Goal: Navigation & Orientation: Find specific page/section

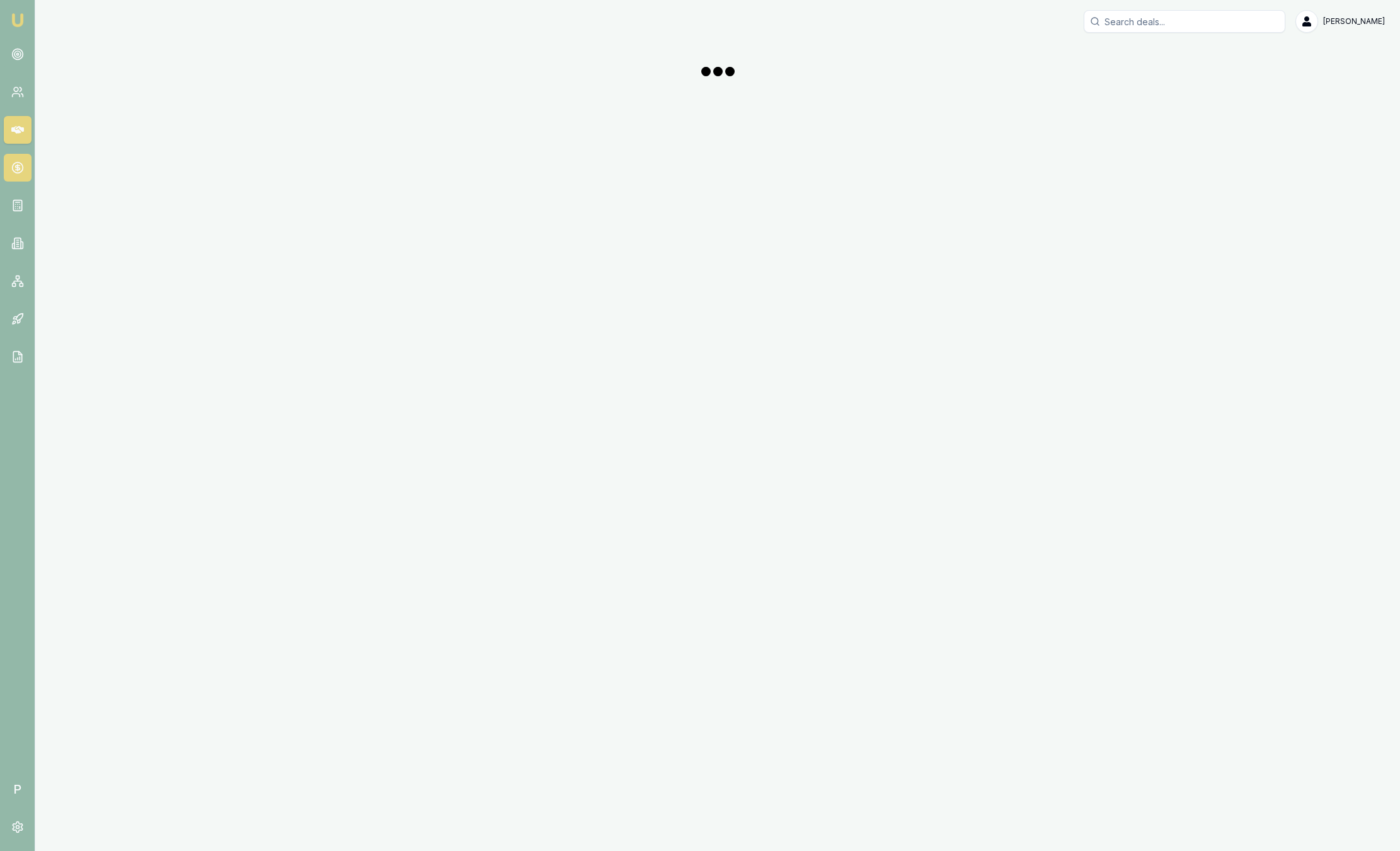
click at [16, 168] on icon at bounding box center [18, 167] width 13 height 13
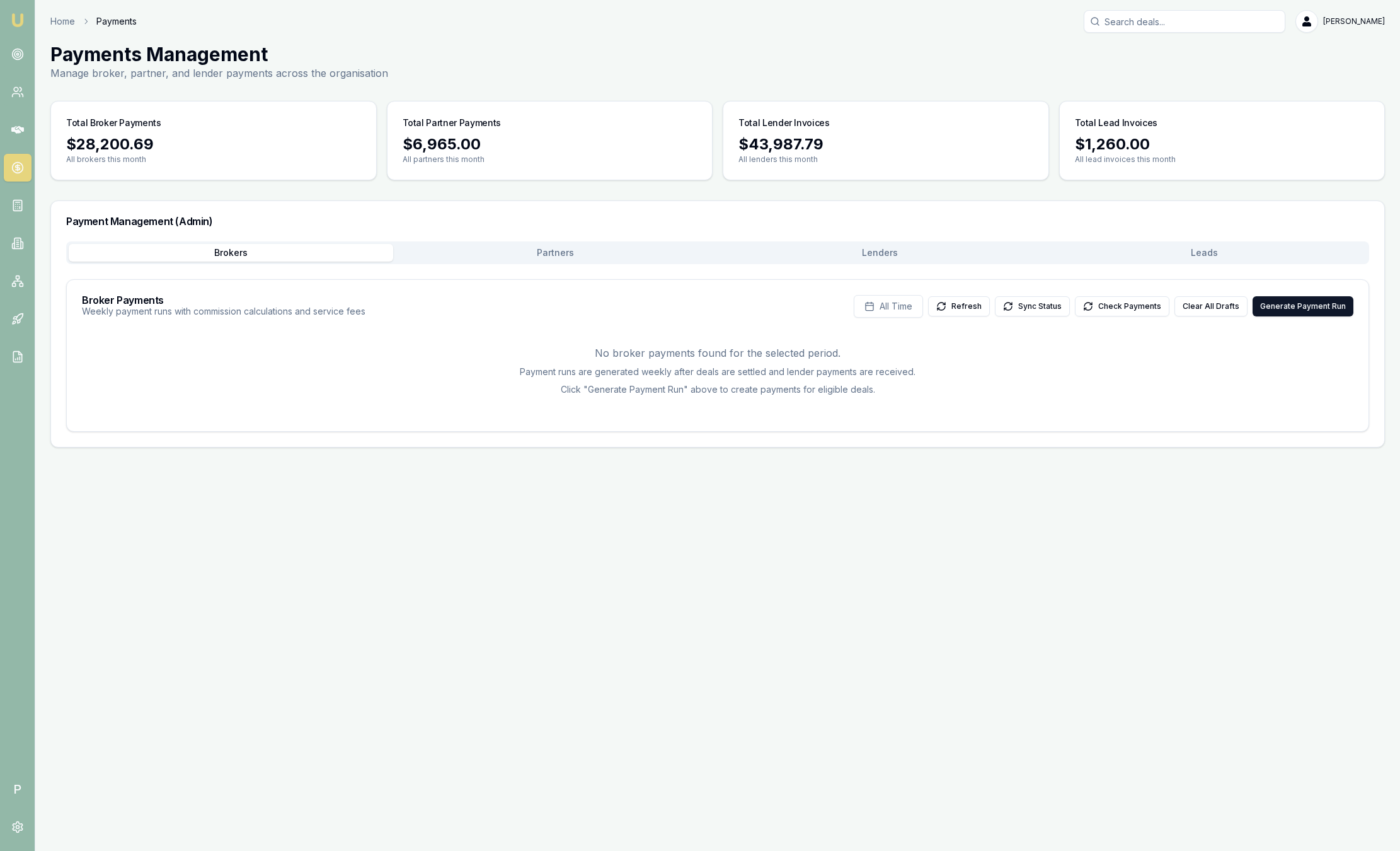
click at [1221, 257] on button "Leads" at bounding box center [1204, 253] width 324 height 18
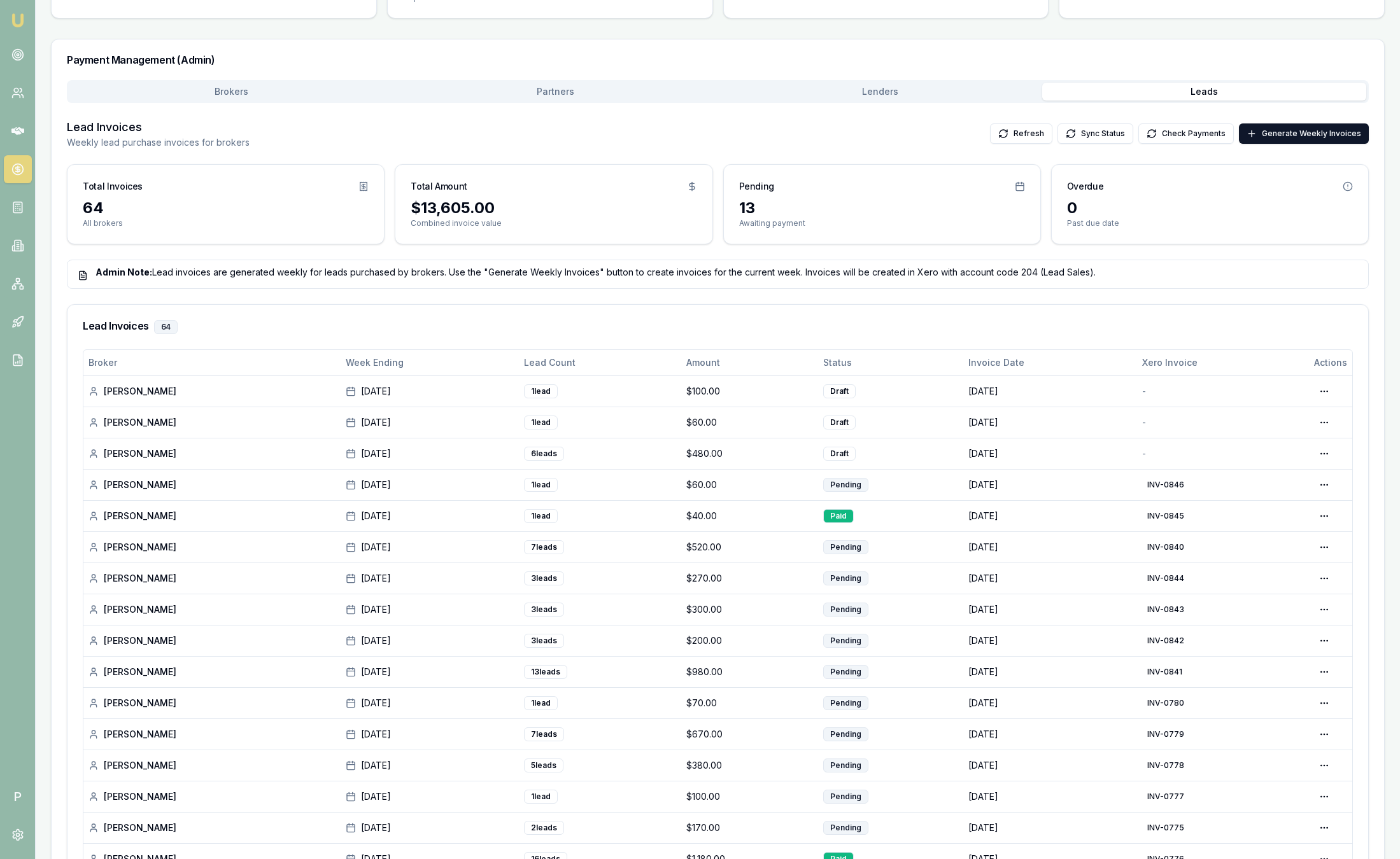
scroll to position [191, 0]
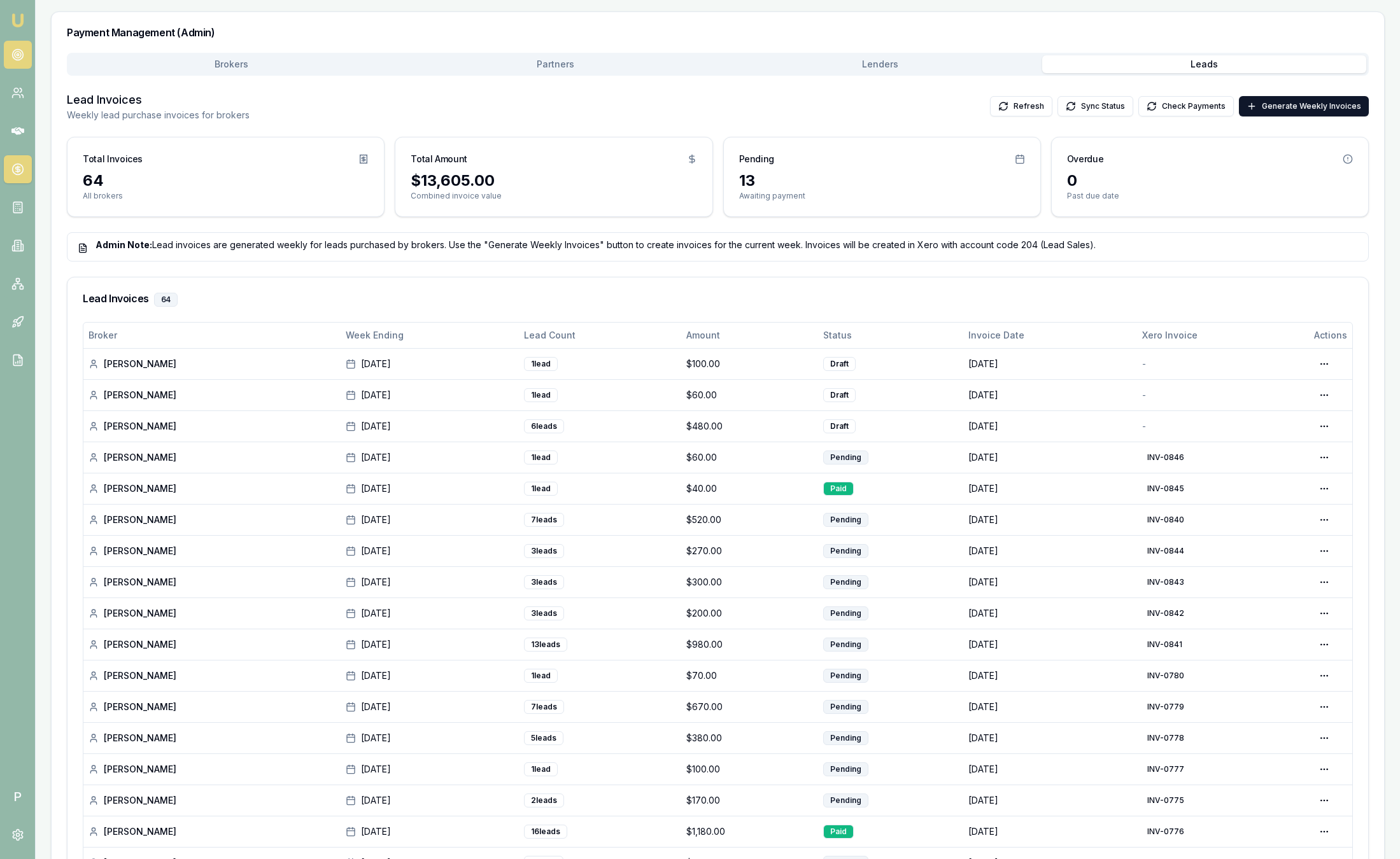
click at [22, 58] on circle at bounding box center [18, 55] width 11 height 11
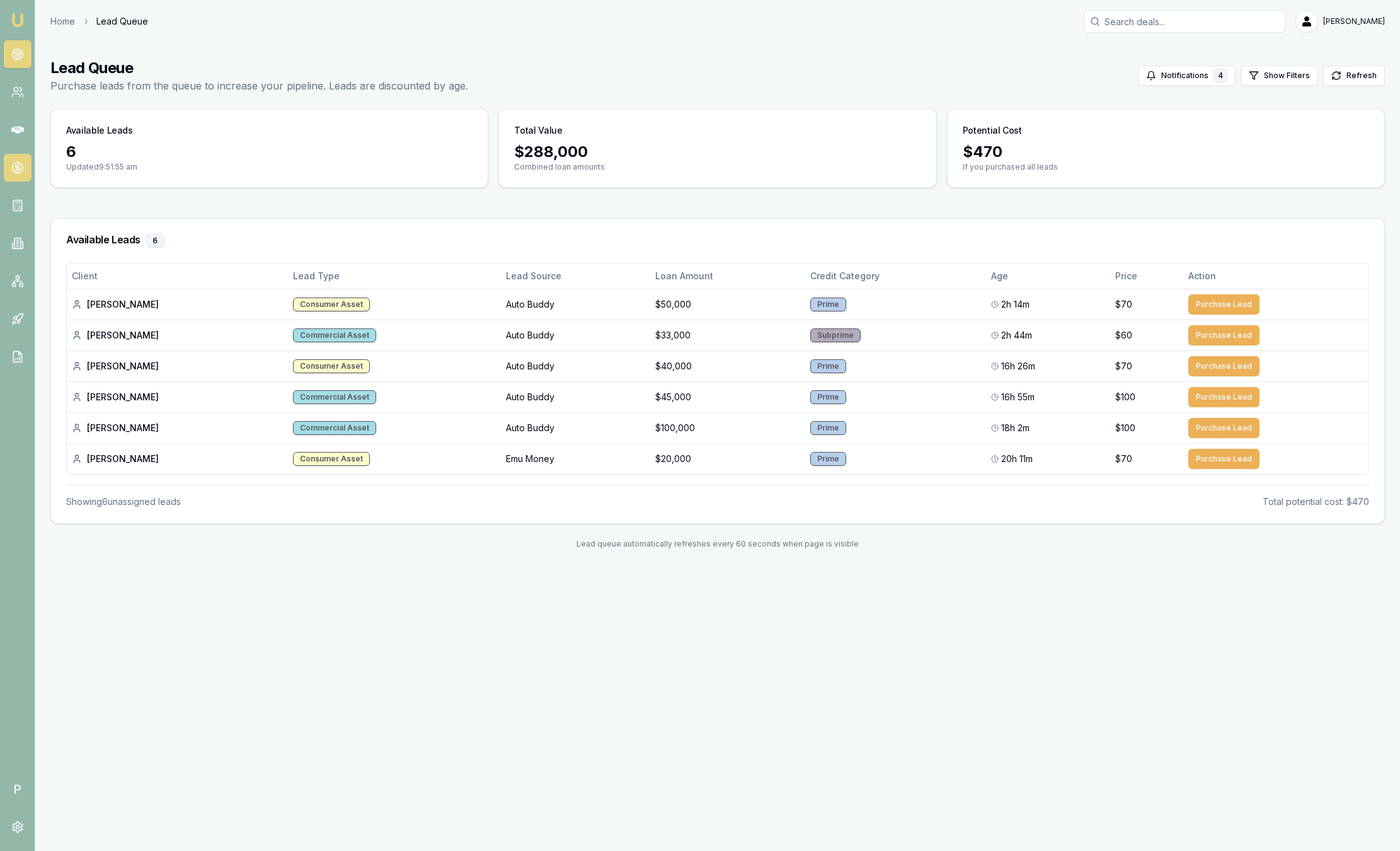
click at [20, 168] on icon at bounding box center [17, 168] width 4 height 4
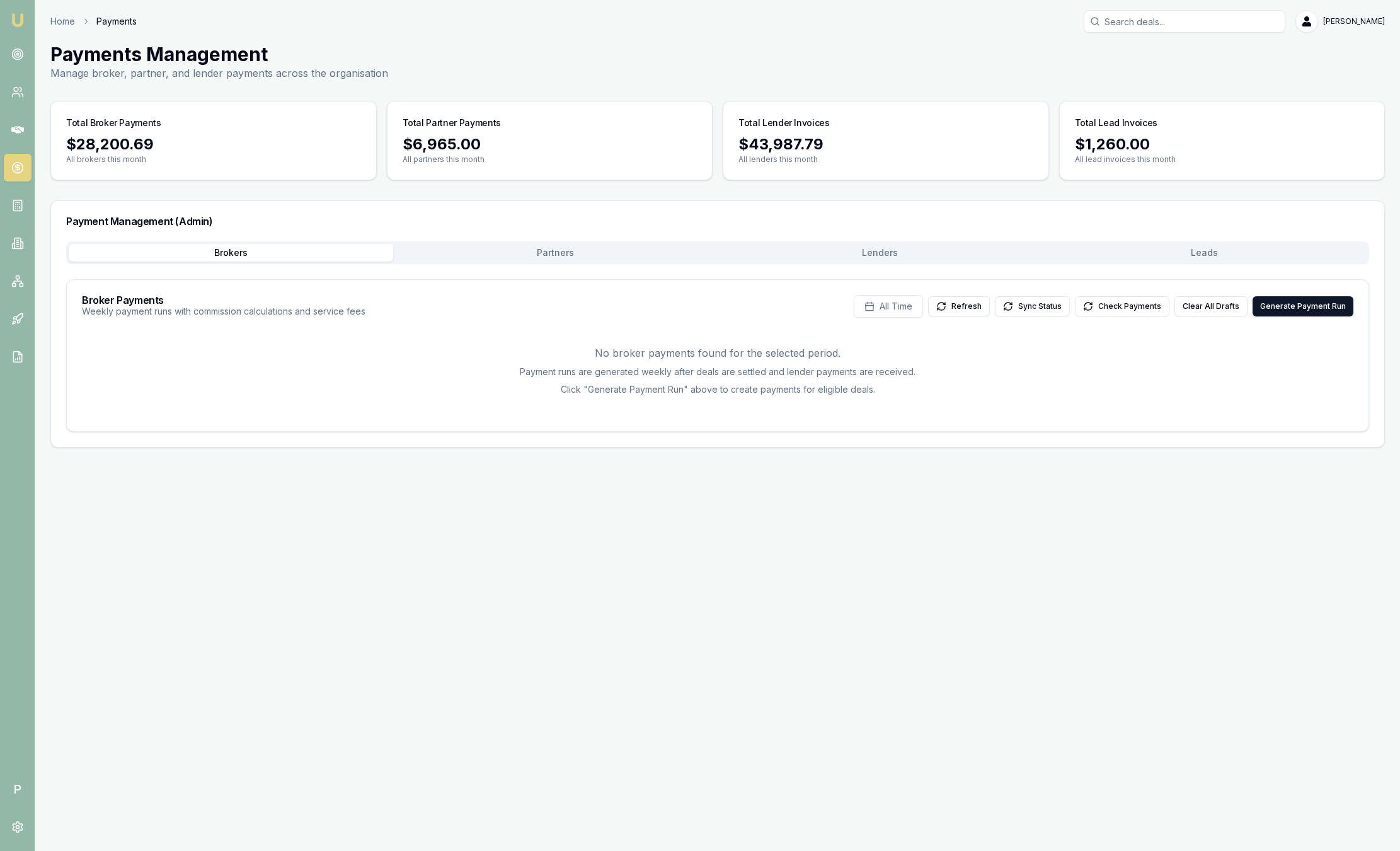
click at [1180, 259] on button "Leads" at bounding box center [1204, 253] width 324 height 18
click at [26, 52] on link at bounding box center [18, 54] width 28 height 28
